Goal: Task Accomplishment & Management: Use online tool/utility

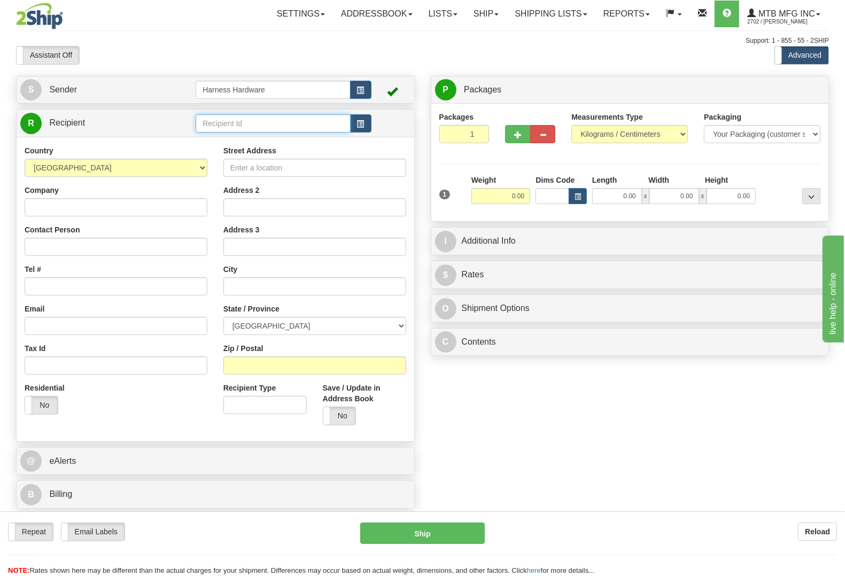
click at [234, 127] on input "text" at bounding box center [273, 123] width 154 height 18
click at [289, 142] on div "SCHB" at bounding box center [271, 141] width 144 height 12
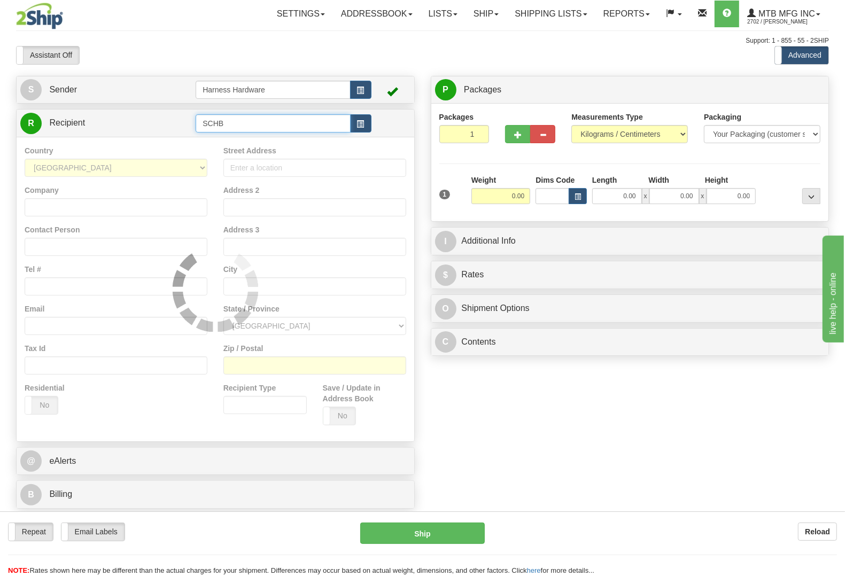
type input "SCHB"
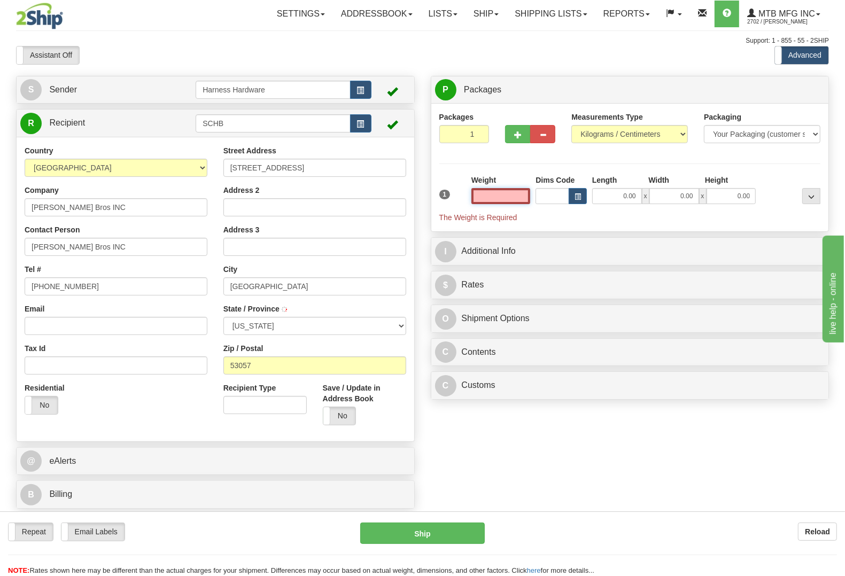
type input "[GEOGRAPHIC_DATA]"
click at [480, 199] on input "text" at bounding box center [500, 196] width 59 height 16
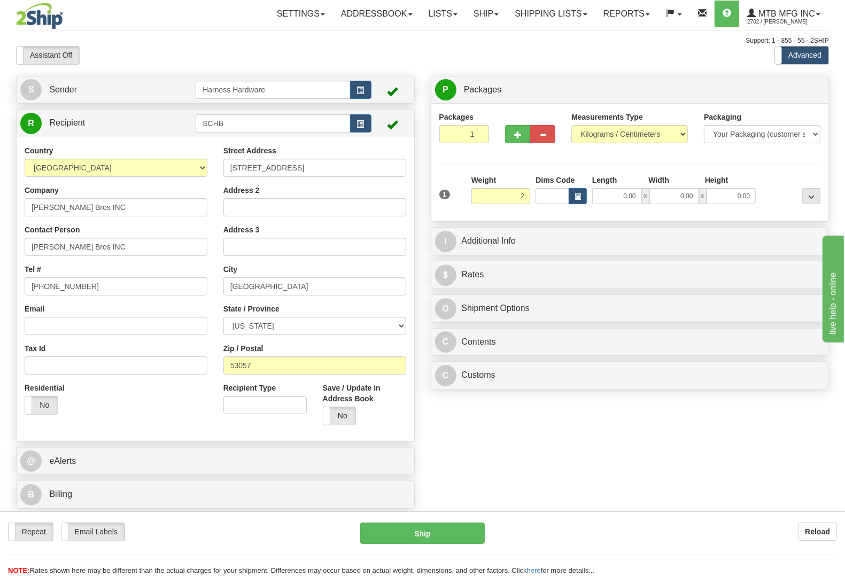
type input "2.00"
drag, startPoint x: 776, startPoint y: 167, endPoint x: 786, endPoint y: 164, distance: 10.1
click at [782, 167] on div "Packages 1 1 Measurements Type" at bounding box center [630, 163] width 382 height 102
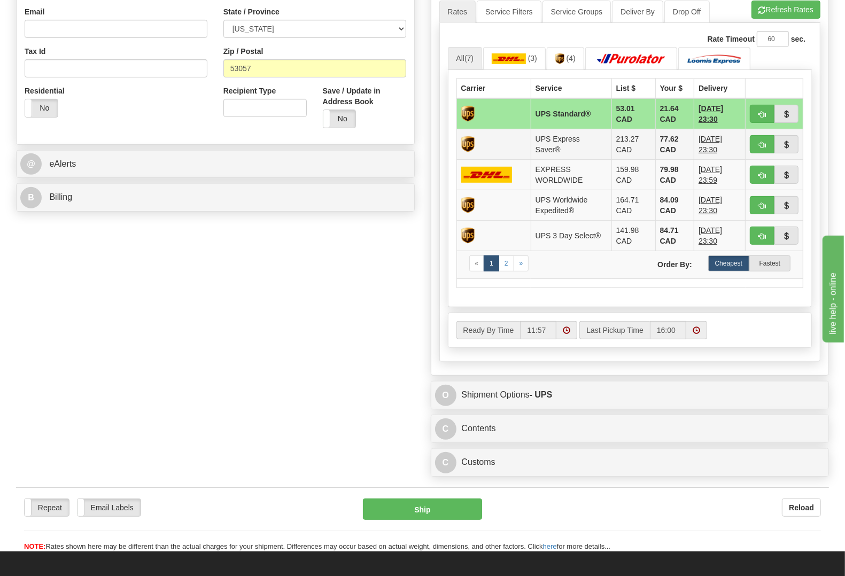
scroll to position [334, 0]
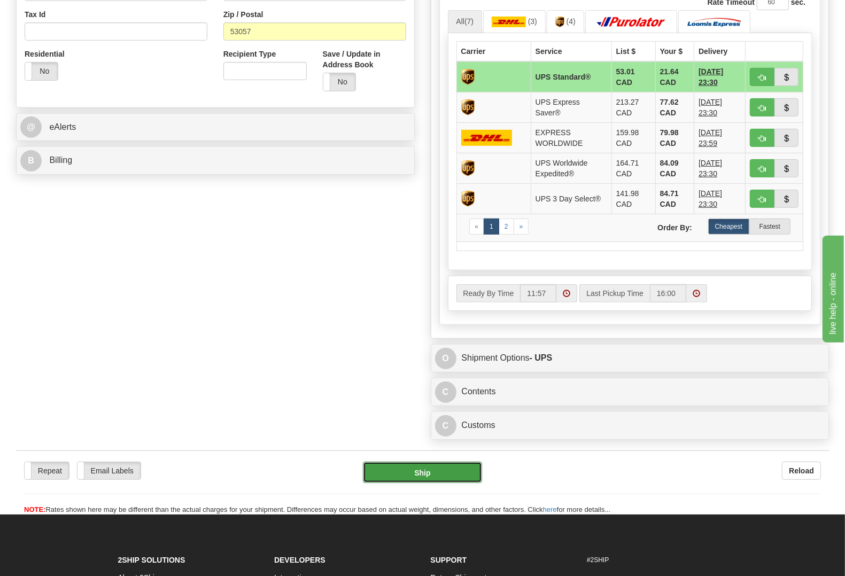
click at [394, 467] on button "Ship" at bounding box center [423, 472] width 120 height 21
type input "11"
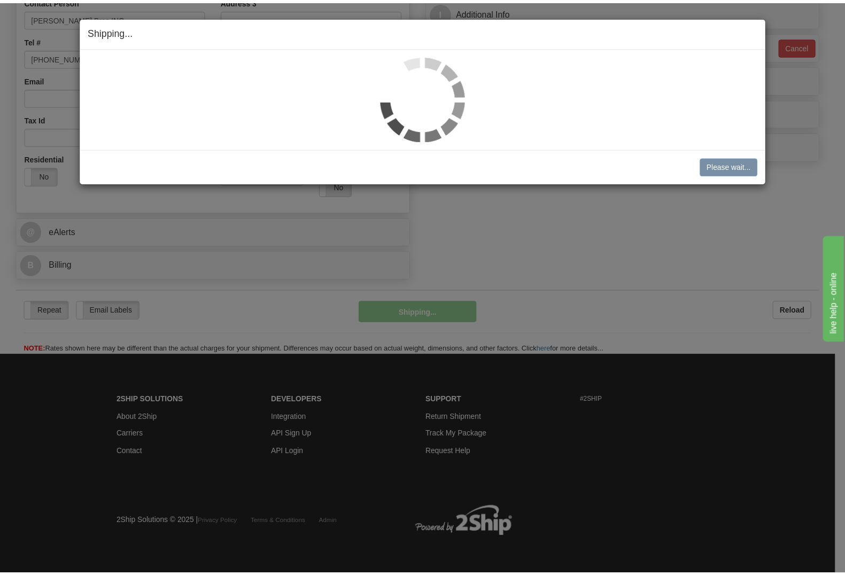
scroll to position [230, 0]
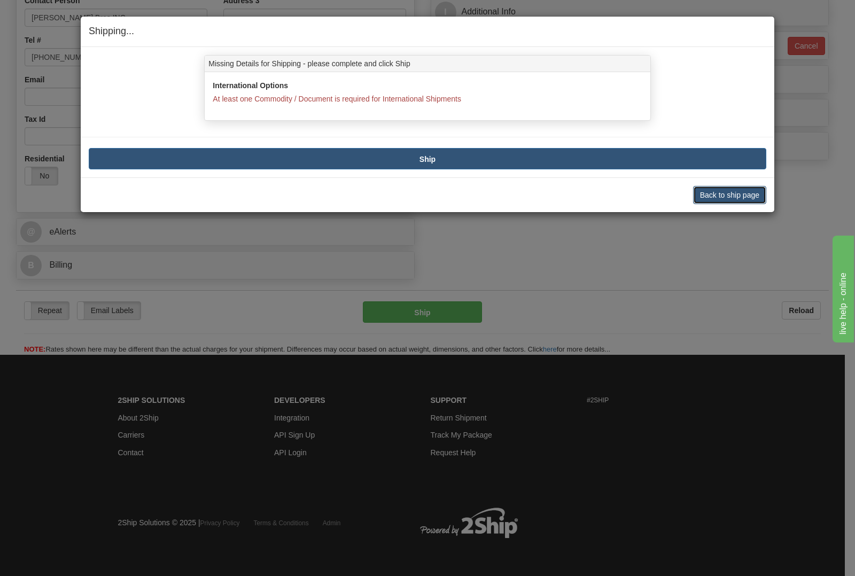
click at [720, 197] on button "Back to ship page" at bounding box center [729, 195] width 73 height 18
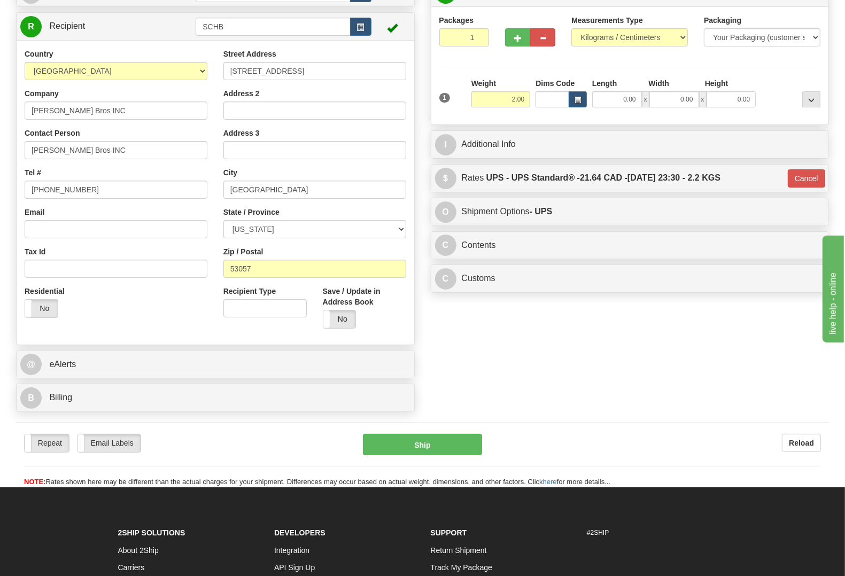
scroll to position [30, 0]
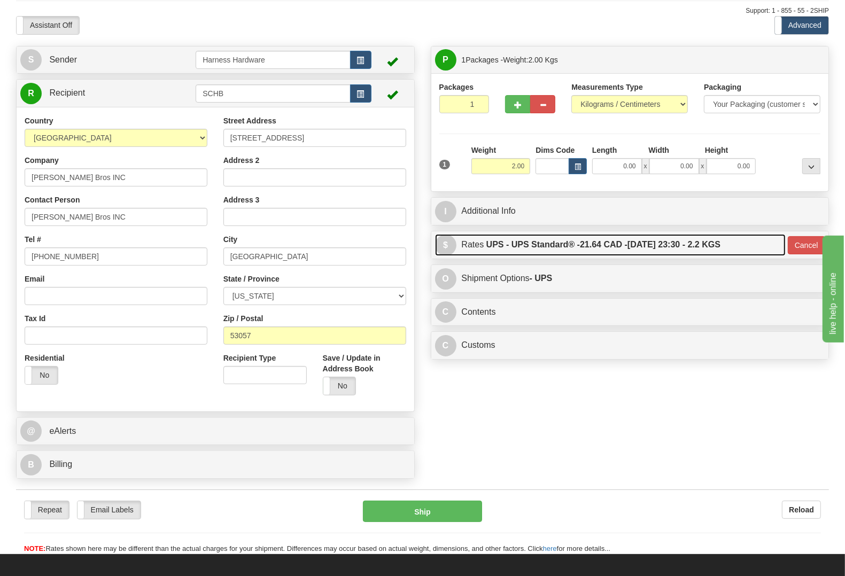
click at [612, 239] on label "UPS - UPS Standard® - 21.64 CAD - [DATE] 23:30 - 2.2 KGS" at bounding box center [603, 244] width 234 height 21
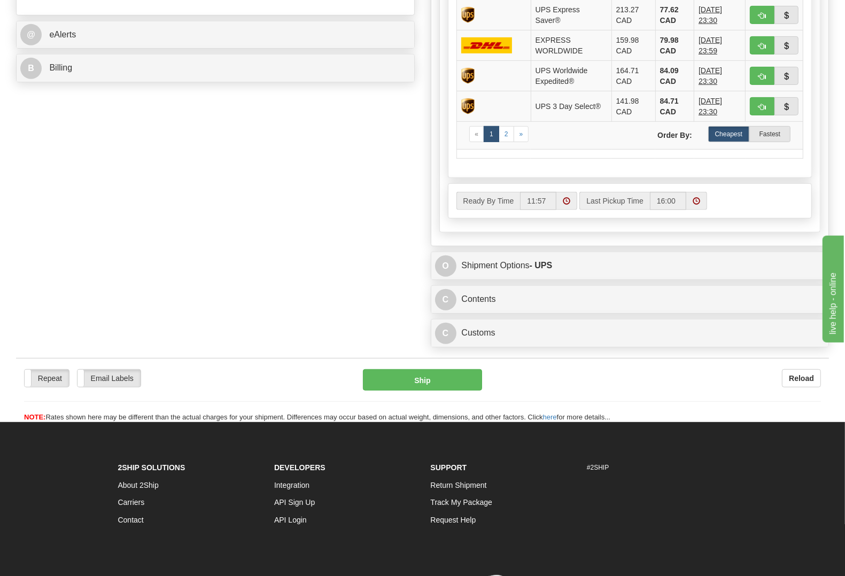
scroll to position [431, 0]
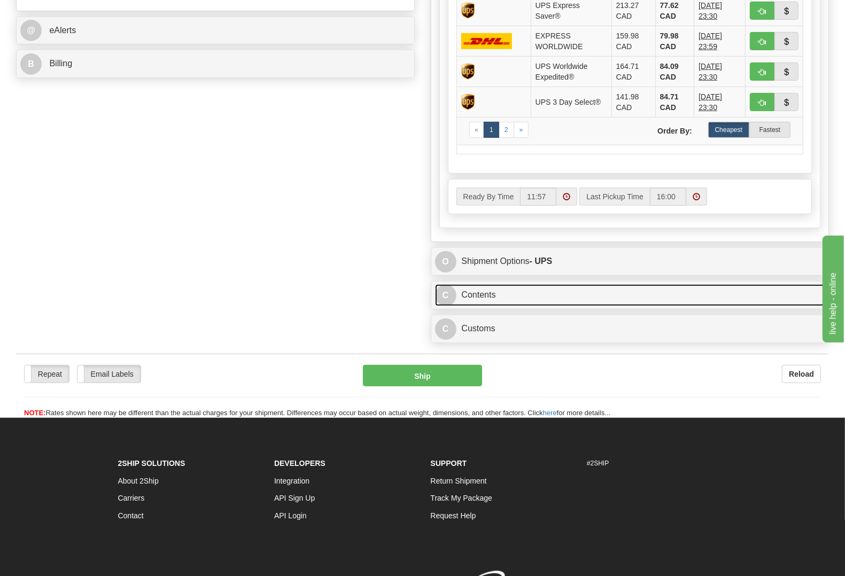
click at [504, 297] on link "C Contents" at bounding box center [630, 295] width 390 height 22
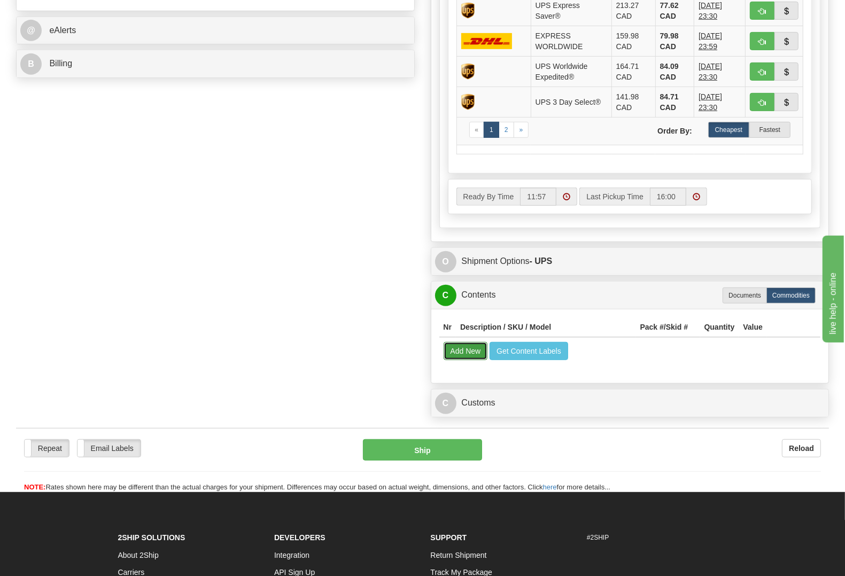
click at [481, 354] on button "Add New" at bounding box center [466, 351] width 44 height 18
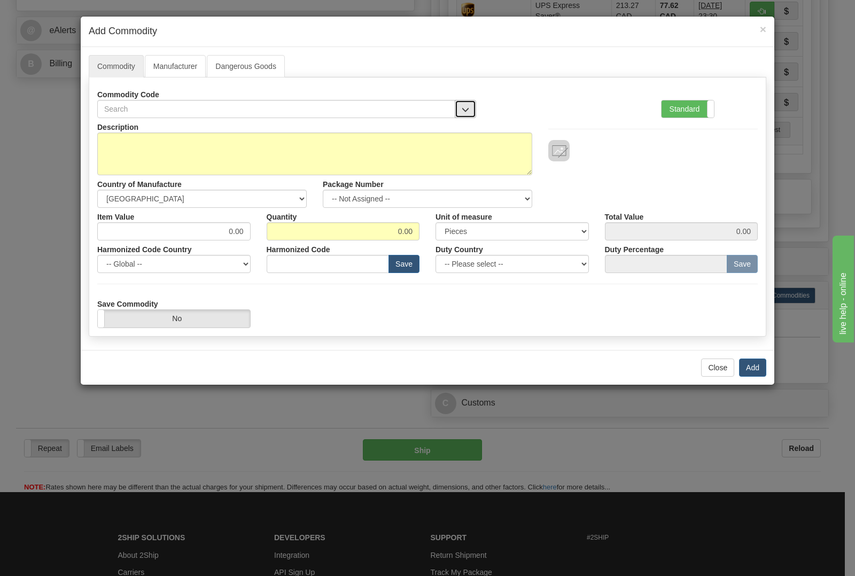
drag, startPoint x: 468, startPoint y: 100, endPoint x: 459, endPoint y: 117, distance: 18.4
click at [467, 106] on button "button" at bounding box center [465, 109] width 21 height 18
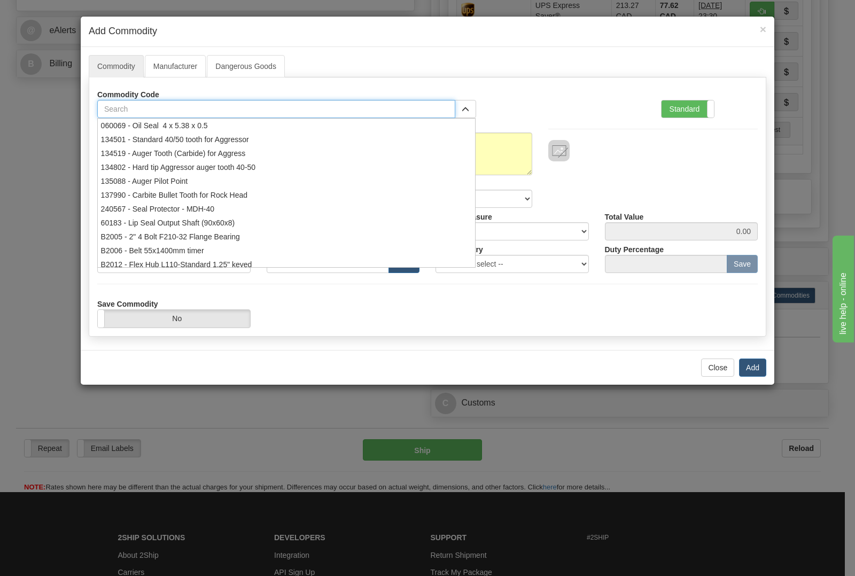
click at [305, 103] on input "text" at bounding box center [276, 109] width 358 height 18
type input "4"
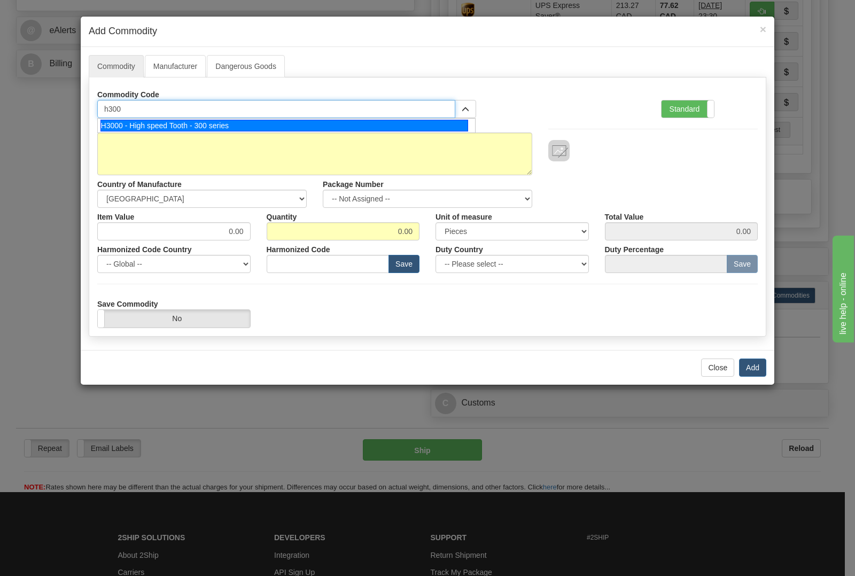
type input "h3000"
click at [274, 130] on div "H3000 - High speed Tooth - 300 series" at bounding box center [284, 126] width 368 height 12
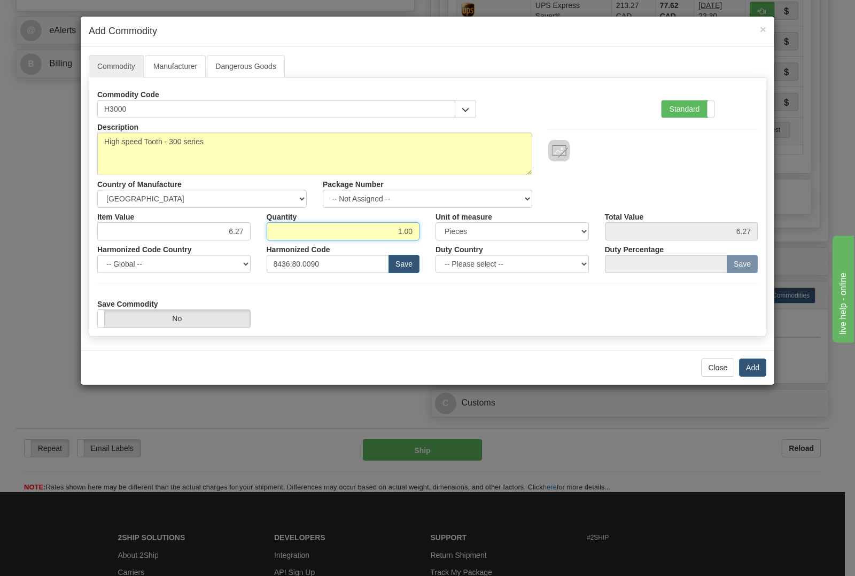
click at [414, 229] on input "1.00" at bounding box center [343, 231] width 153 height 18
type input "1"
type input "24"
type input "150.48"
click at [747, 369] on button "Add" at bounding box center [752, 368] width 27 height 18
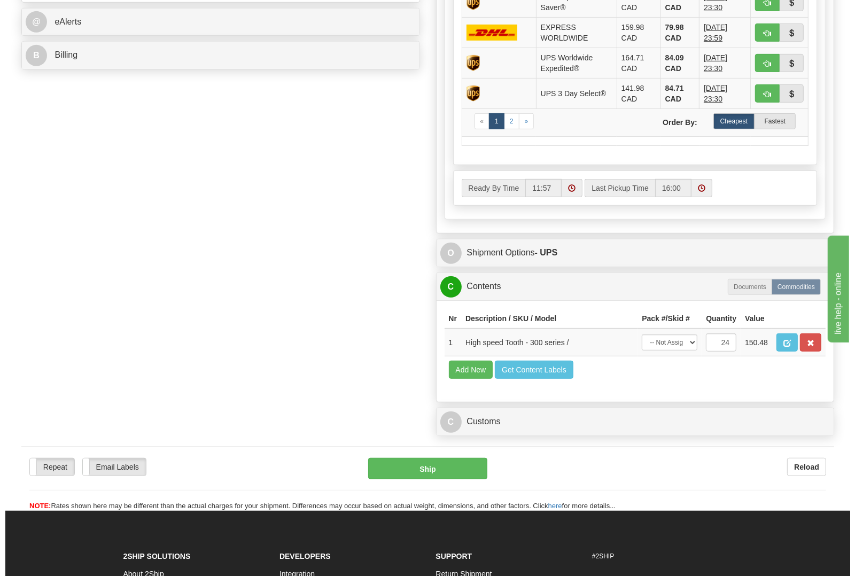
scroll to position [468, 0]
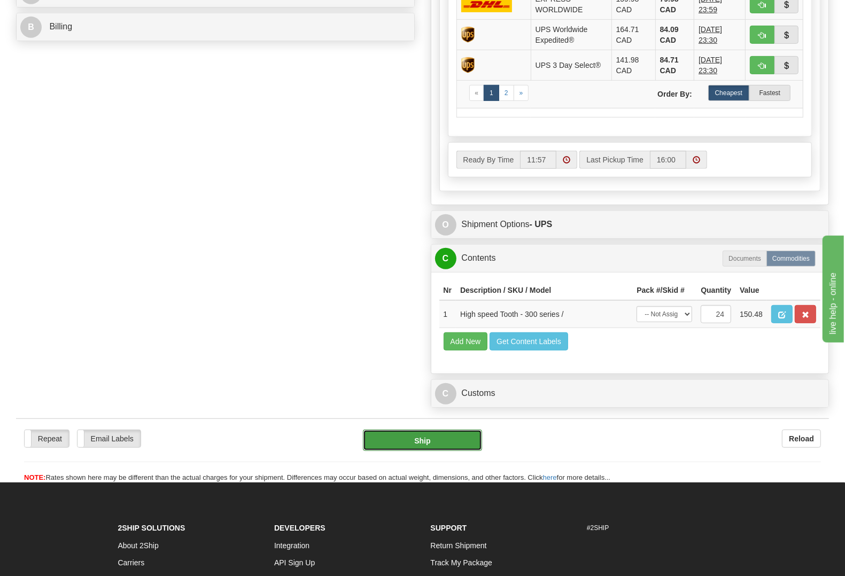
click at [389, 451] on button "Ship" at bounding box center [423, 440] width 120 height 21
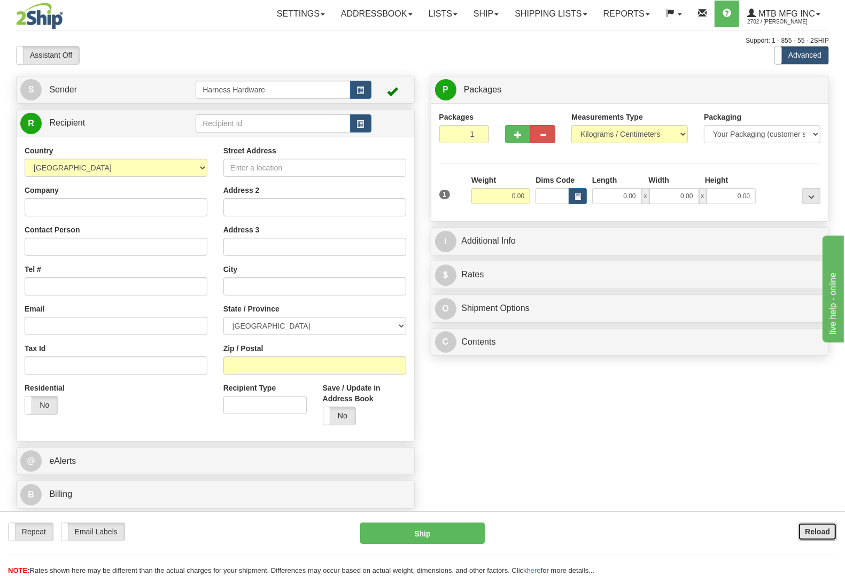
click at [805, 534] on b "Reload" at bounding box center [817, 531] width 25 height 9
click at [266, 164] on div "Toggle navigation Settings Shipping Preferences Fields Preferences New" at bounding box center [422, 288] width 845 height 576
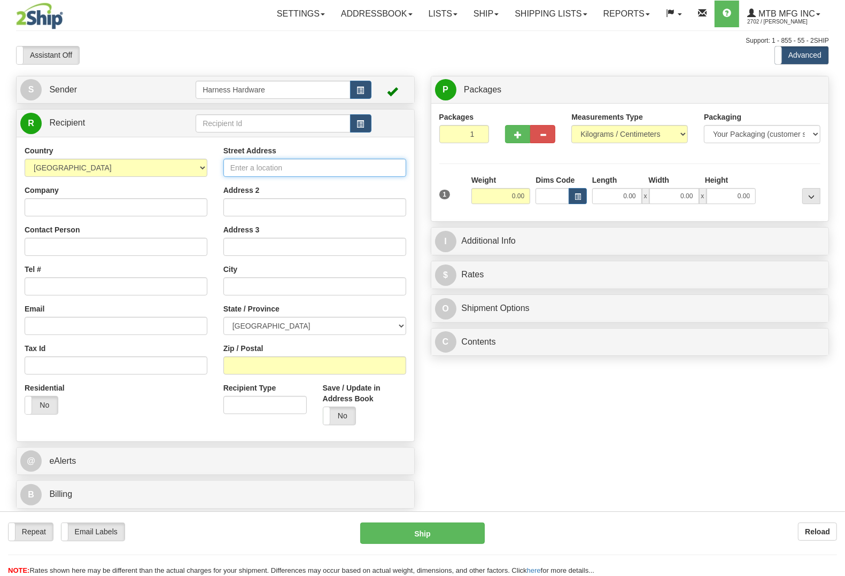
click at [266, 167] on input "Street Address" at bounding box center [314, 168] width 183 height 18
click at [266, 166] on input "Street Address" at bounding box center [314, 168] width 183 height 18
type input "b"
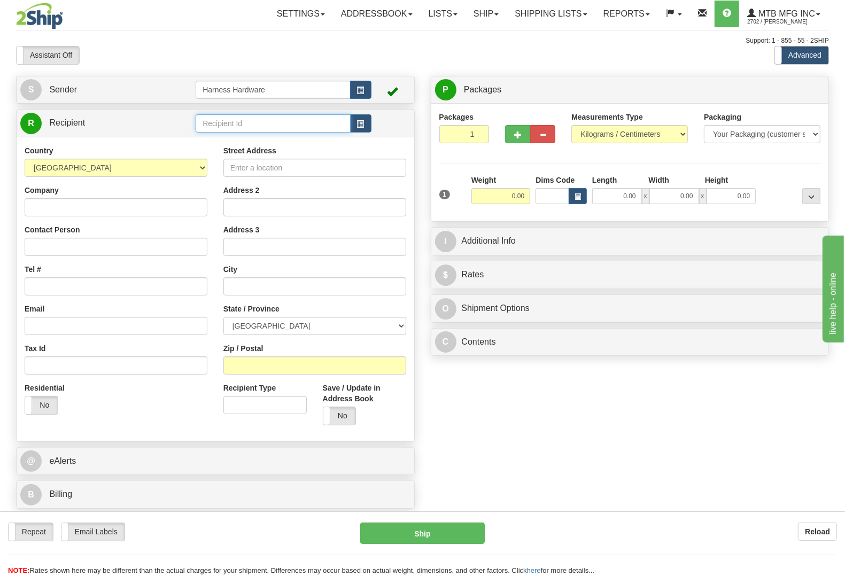
click at [230, 117] on input "text" at bounding box center [273, 123] width 154 height 18
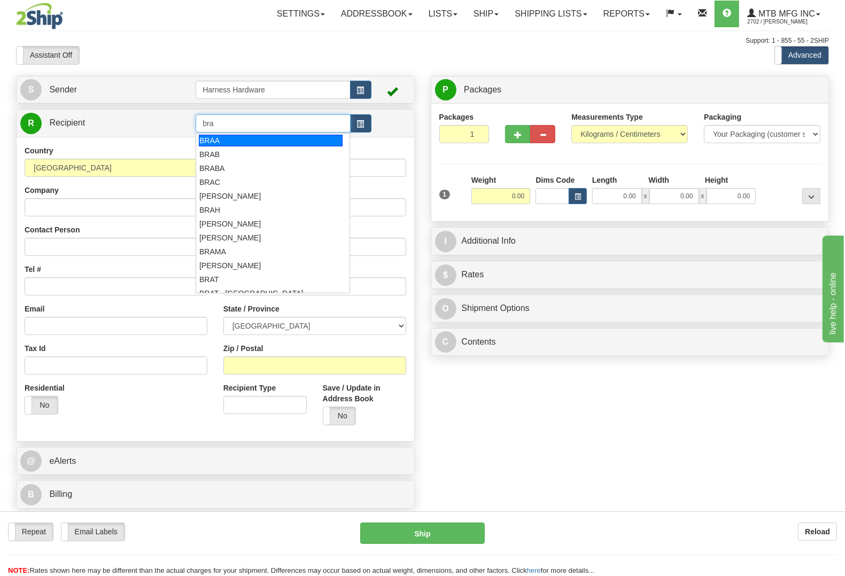
click at [204, 139] on div "BRAA" at bounding box center [271, 141] width 144 height 12
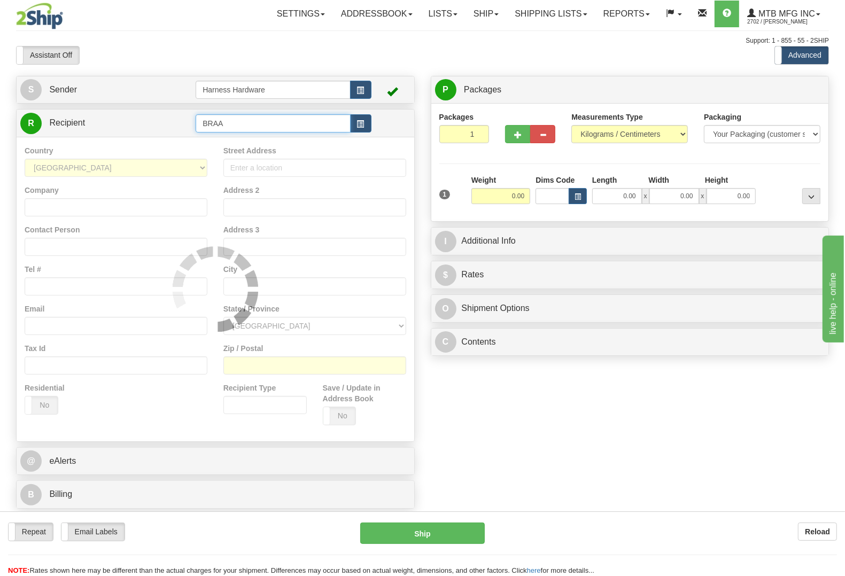
type input "BRAA"
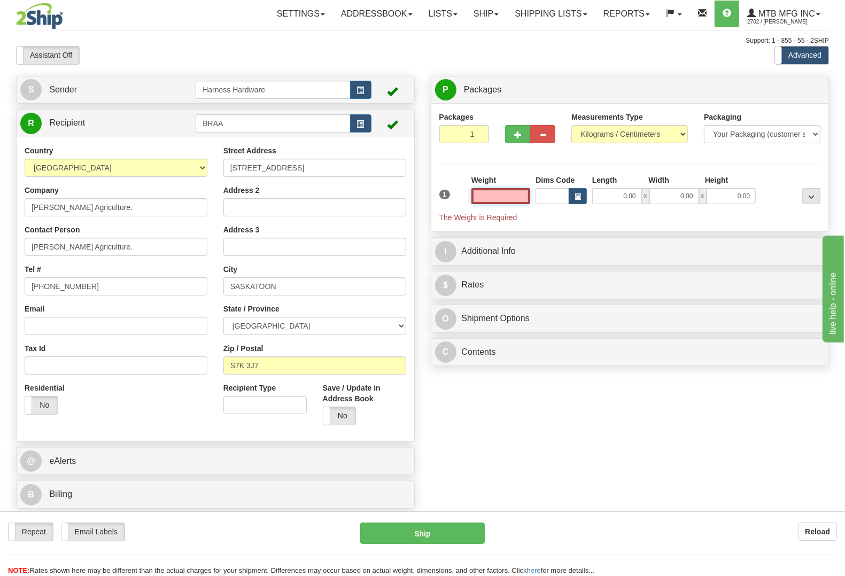
click at [512, 195] on input "text" at bounding box center [500, 196] width 59 height 16
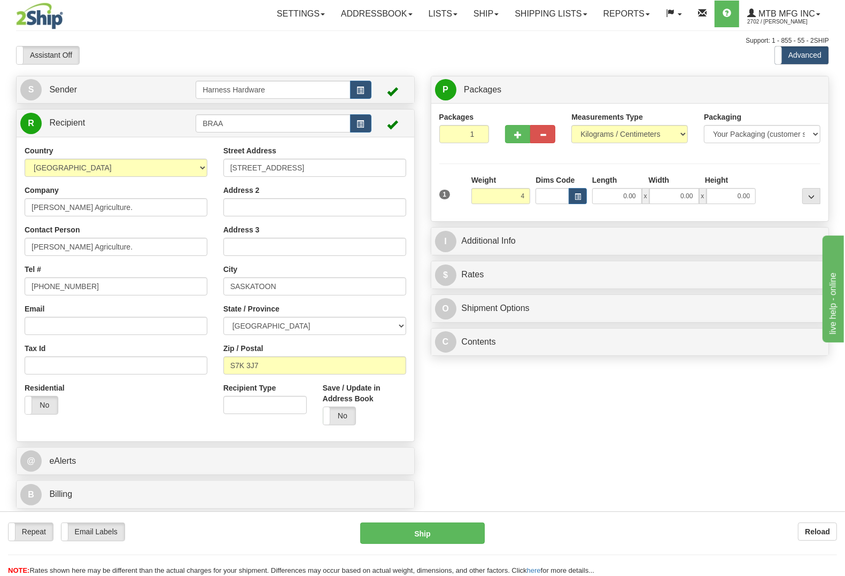
type input "4.00"
click at [759, 180] on div at bounding box center [790, 189] width 65 height 29
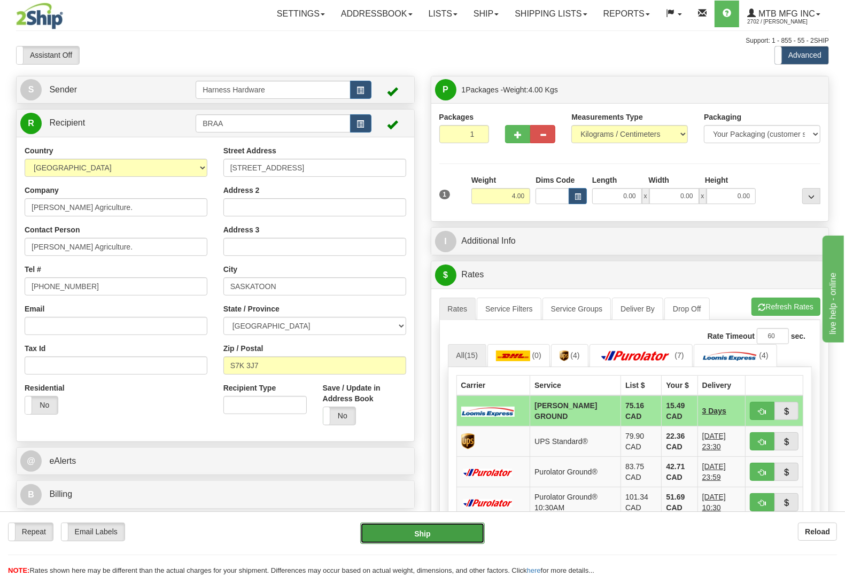
click at [375, 533] on button "Ship" at bounding box center [422, 533] width 125 height 21
type input "DD"
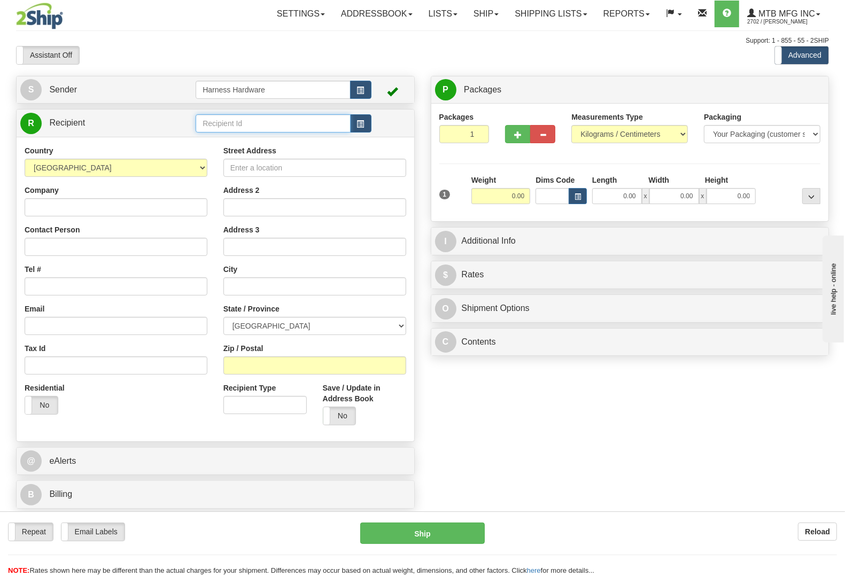
click at [212, 127] on input "text" at bounding box center [273, 123] width 154 height 18
click at [236, 126] on input "elh" at bounding box center [273, 123] width 154 height 18
type input "e"
